Goal: Obtain resource: Download file/media

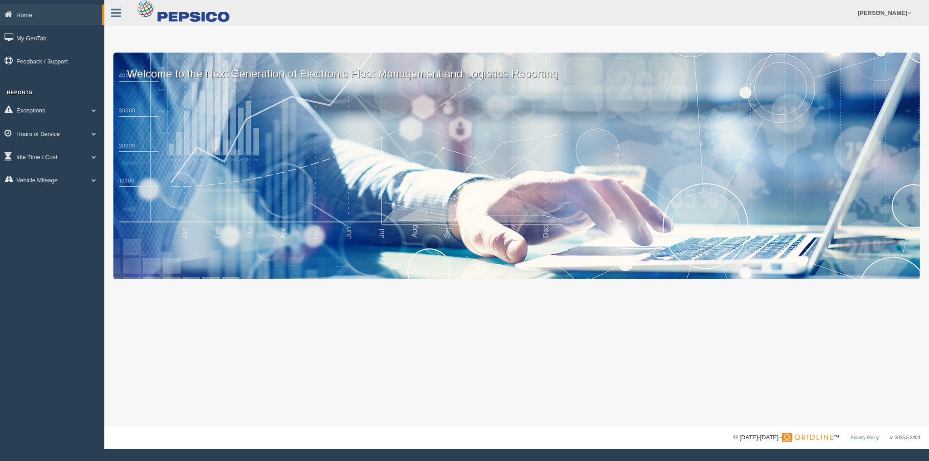
click at [70, 136] on link "Hours of Service" at bounding box center [52, 133] width 104 height 20
click at [68, 157] on link "HOS Explanation Reports" at bounding box center [59, 154] width 86 height 16
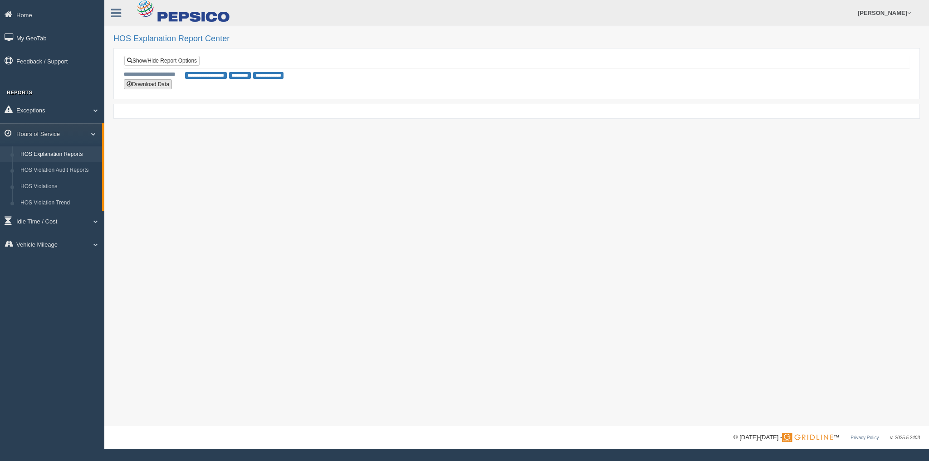
click at [143, 79] on button "Download Data" at bounding box center [148, 84] width 48 height 10
